Goal: Transaction & Acquisition: Purchase product/service

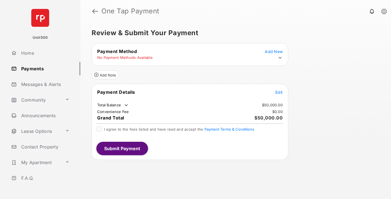
click at [279, 92] on span "Edit" at bounding box center [278, 92] width 7 height 5
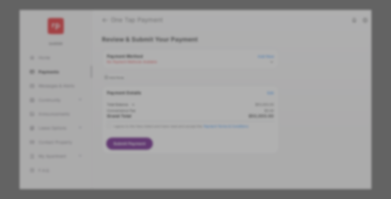
click at [185, 109] on div "Other Amount" at bounding box center [185, 111] width 90 height 9
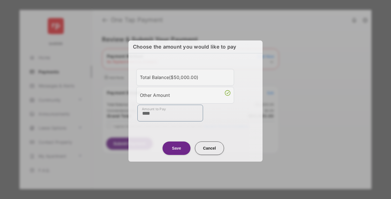
type input "****"
click at [176, 148] on button "Save" at bounding box center [176, 147] width 28 height 13
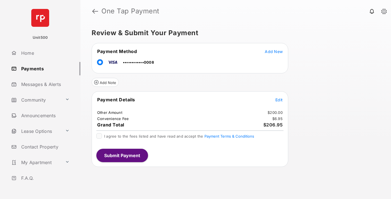
click at [279, 100] on span "Edit" at bounding box center [278, 99] width 7 height 5
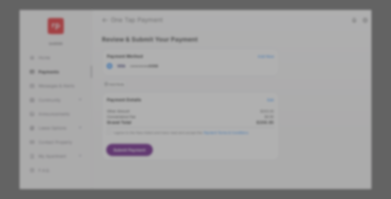
click at [176, 155] on button "Save" at bounding box center [176, 156] width 28 height 13
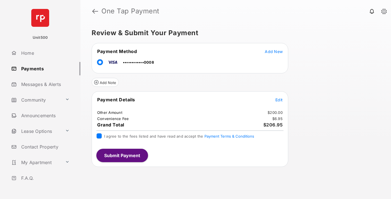
click at [122, 155] on button "Submit Payment" at bounding box center [122, 155] width 52 height 13
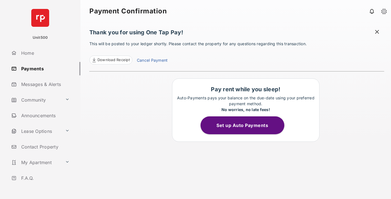
click at [377, 32] on span at bounding box center [377, 32] width 6 height 7
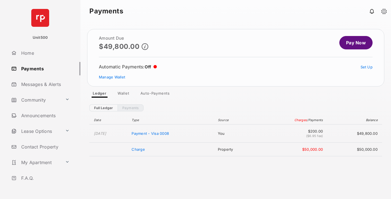
click at [112, 77] on link "Manage Wallet" at bounding box center [112, 77] width 26 height 4
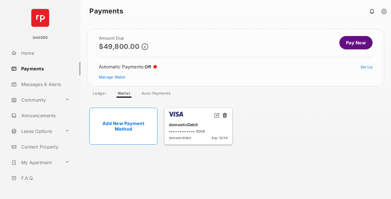
click at [225, 116] on button at bounding box center [225, 115] width 6 height 6
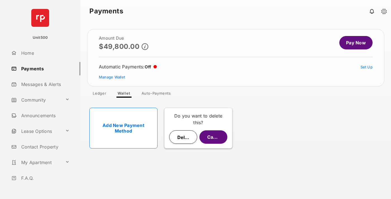
click at [183, 137] on button "Delete" at bounding box center [183, 136] width 28 height 13
